Goal: Transaction & Acquisition: Purchase product/service

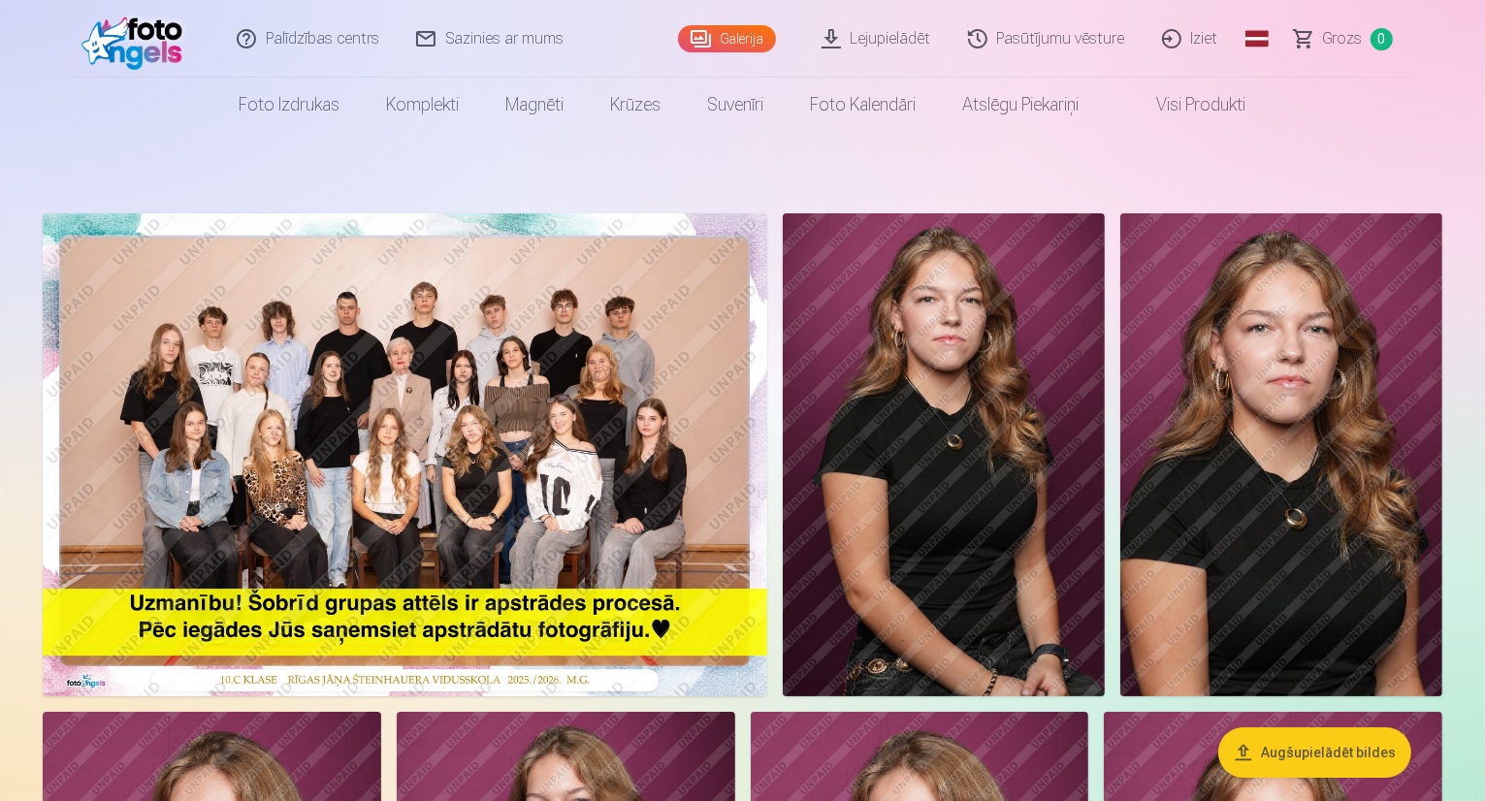
click at [585, 546] on img at bounding box center [405, 454] width 724 height 483
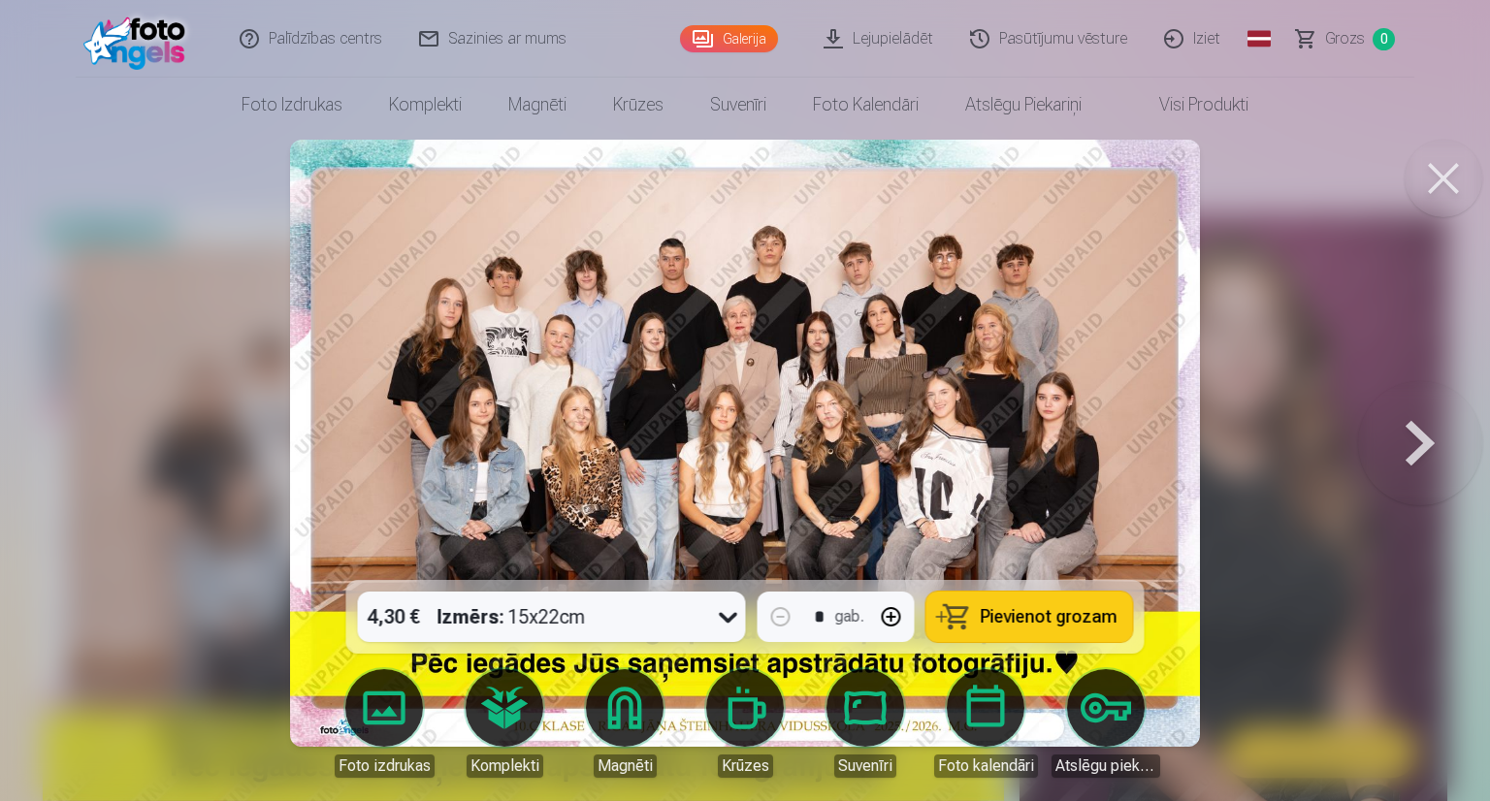
click at [825, 486] on img at bounding box center [745, 443] width 910 height 607
click at [1012, 622] on span "Pievienot grozam" at bounding box center [1048, 616] width 137 height 17
click at [1411, 448] on button at bounding box center [1420, 443] width 124 height 235
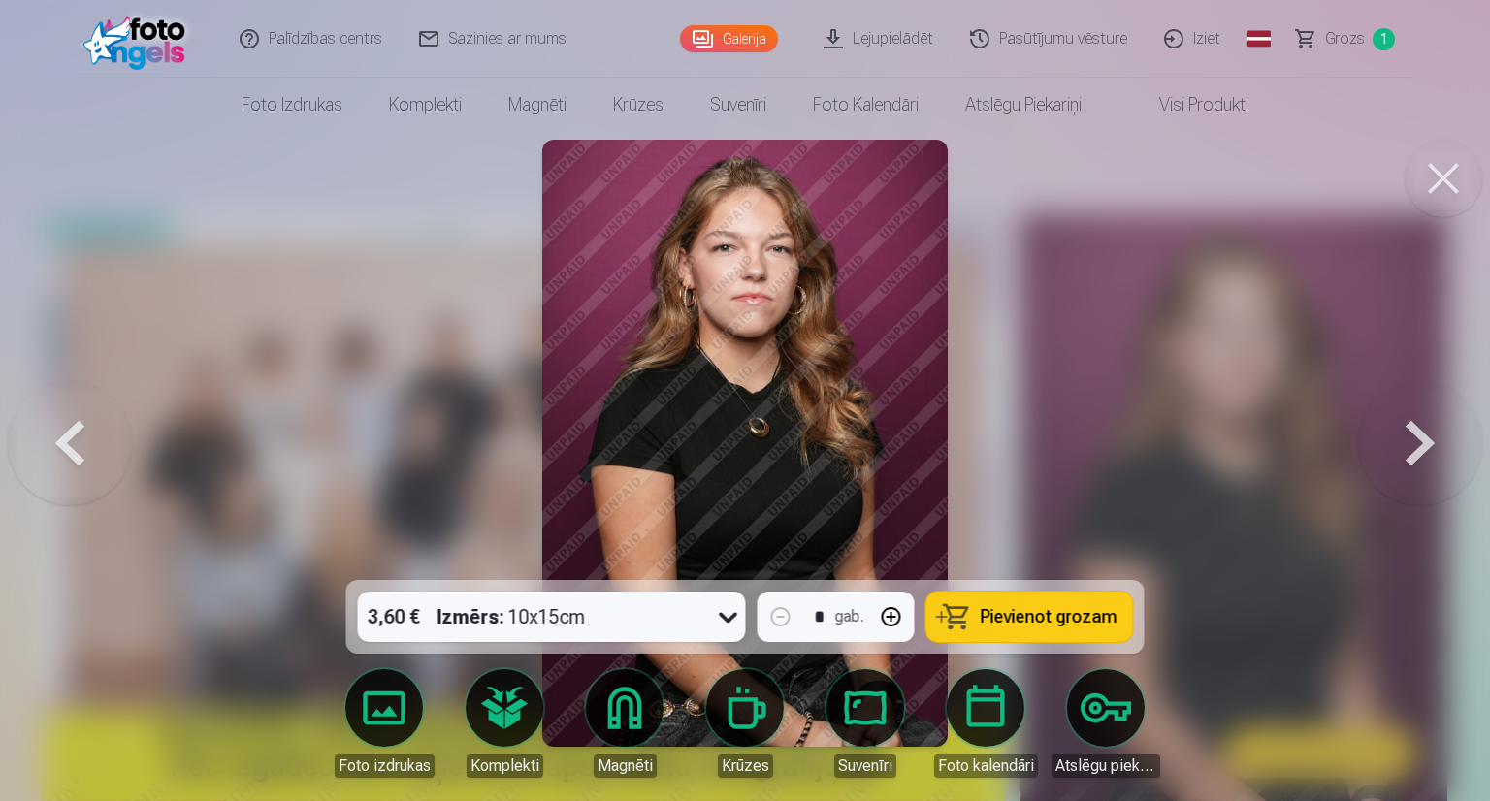
click at [727, 626] on icon at bounding box center [728, 616] width 31 height 31
click at [729, 618] on icon at bounding box center [728, 616] width 31 height 31
click at [1206, 427] on div at bounding box center [745, 400] width 1490 height 801
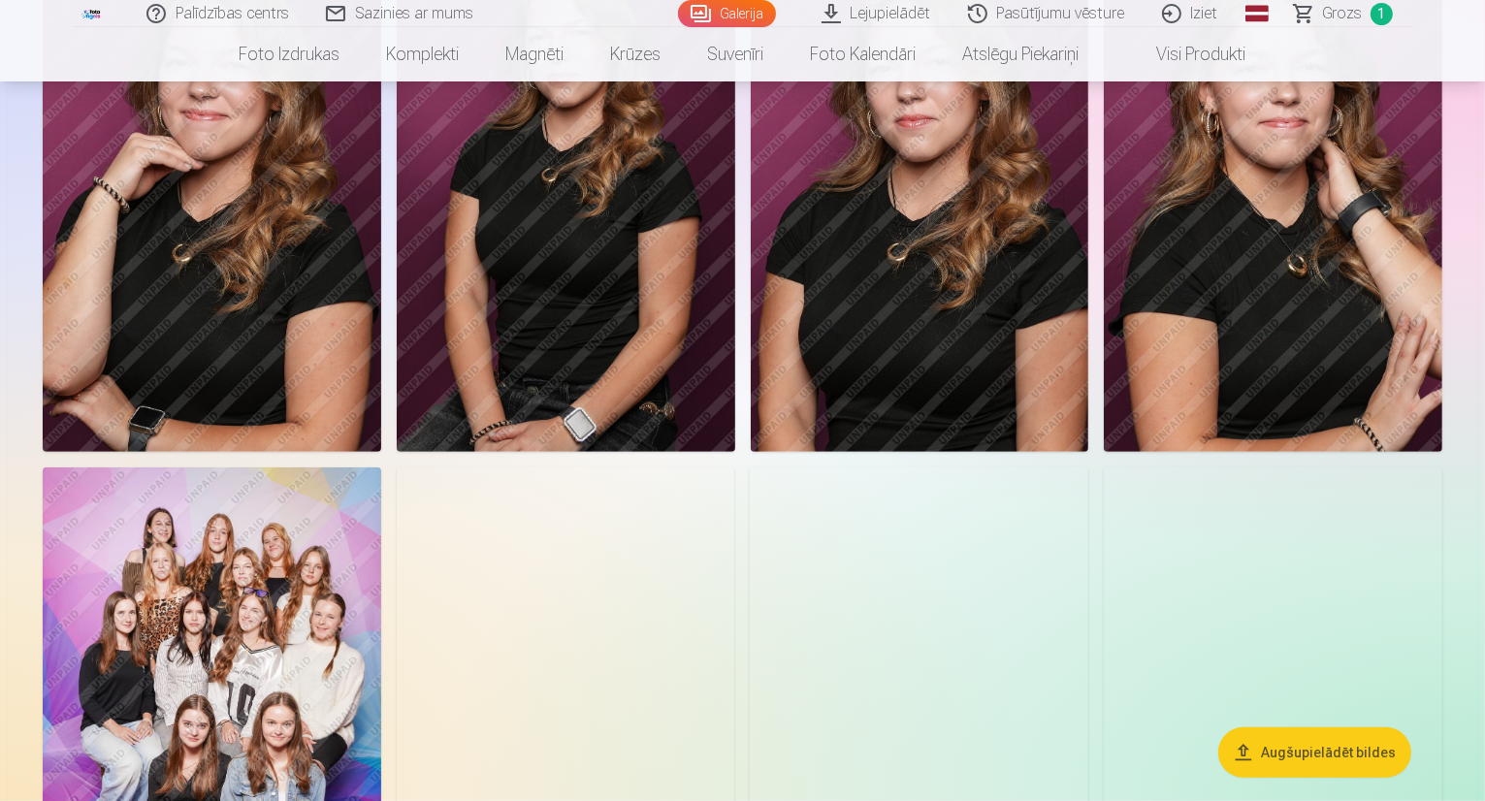
scroll to position [776, 0]
